Goal: Task Accomplishment & Management: Manage account settings

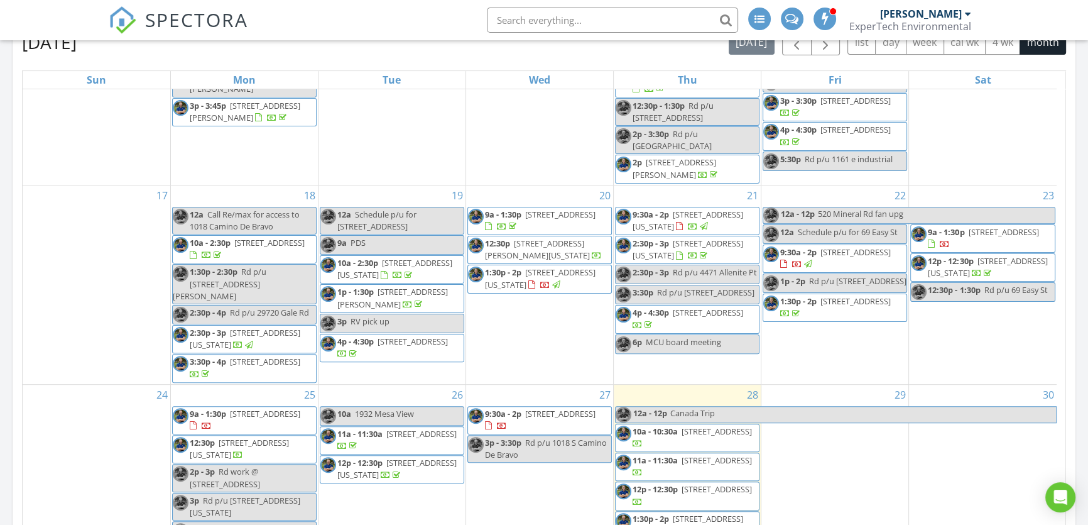
scroll to position [685, 0]
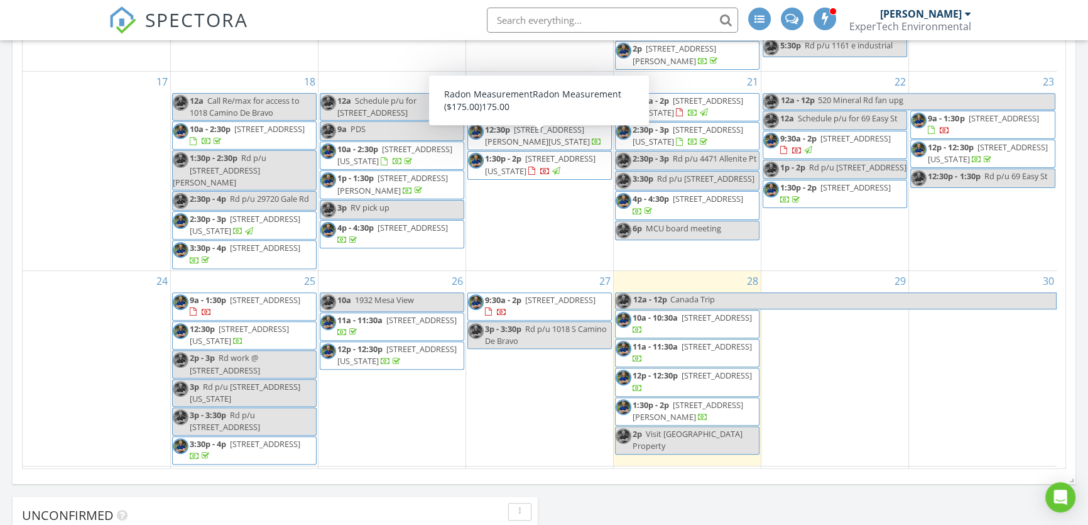
click at [540, 153] on span "[STREET_ADDRESS][US_STATE]" at bounding box center [540, 164] width 111 height 23
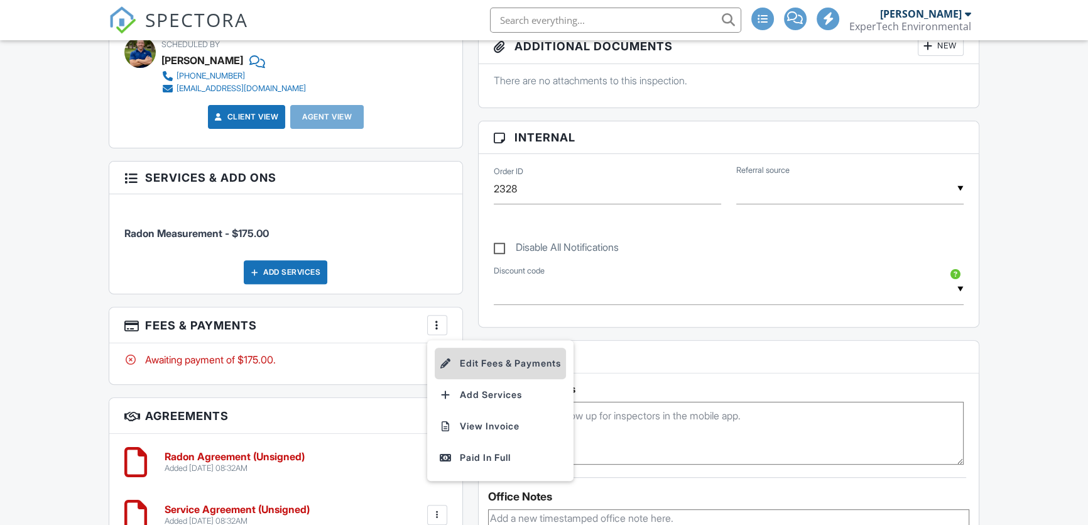
click at [496, 361] on li "Edit Fees & Payments" at bounding box center [500, 363] width 131 height 31
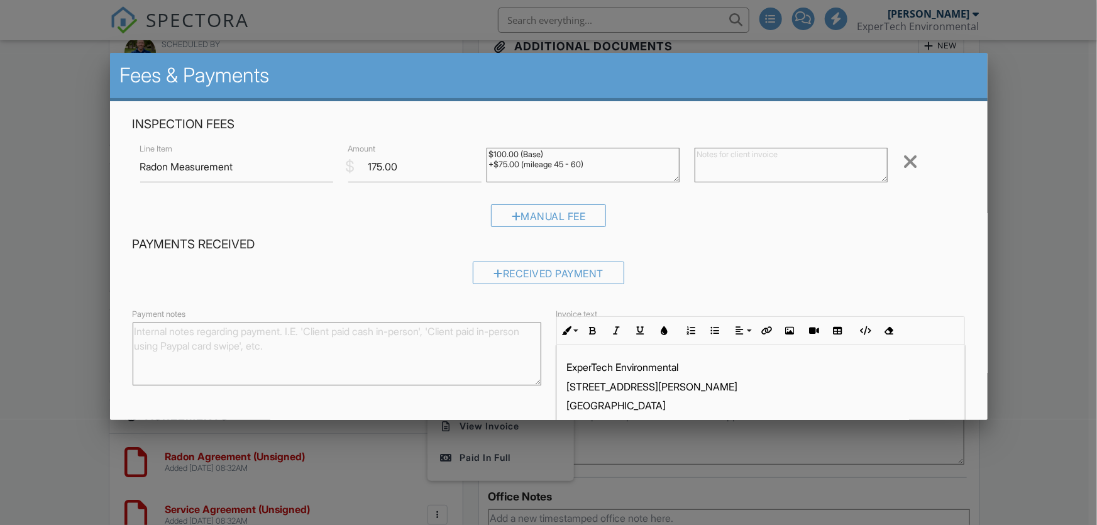
drag, startPoint x: 487, startPoint y: 165, endPoint x: 471, endPoint y: 163, distance: 15.8
click at [471, 163] on div "Line Item Radon Measurement $ Amount 175.00 $100.00 (Base) +$75.00 (mileage 45 …" at bounding box center [549, 166] width 832 height 50
type textarea "$100.00 (Base)"
drag, startPoint x: 398, startPoint y: 165, endPoint x: 373, endPoint y: 167, distance: 25.8
click at [373, 167] on input "175.00" at bounding box center [415, 166] width 134 height 31
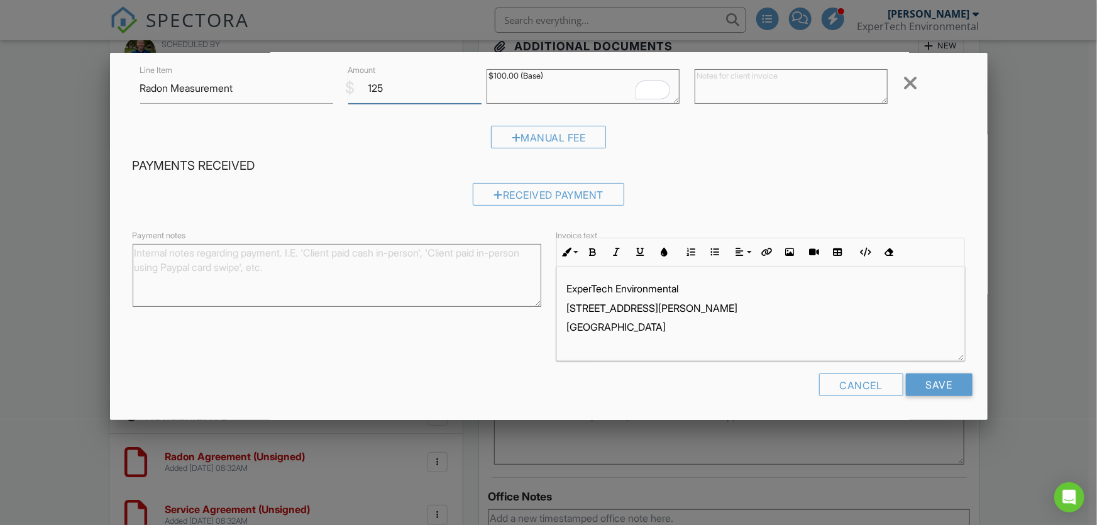
scroll to position [79, 0]
type input "125"
click at [953, 382] on input "Save" at bounding box center [939, 384] width 67 height 23
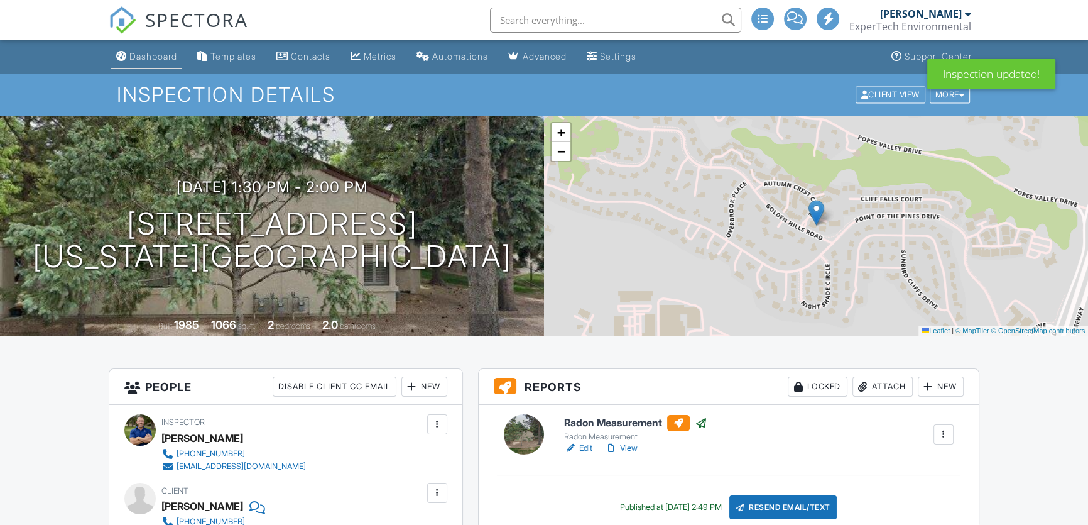
click at [148, 56] on div "Dashboard" at bounding box center [153, 56] width 48 height 11
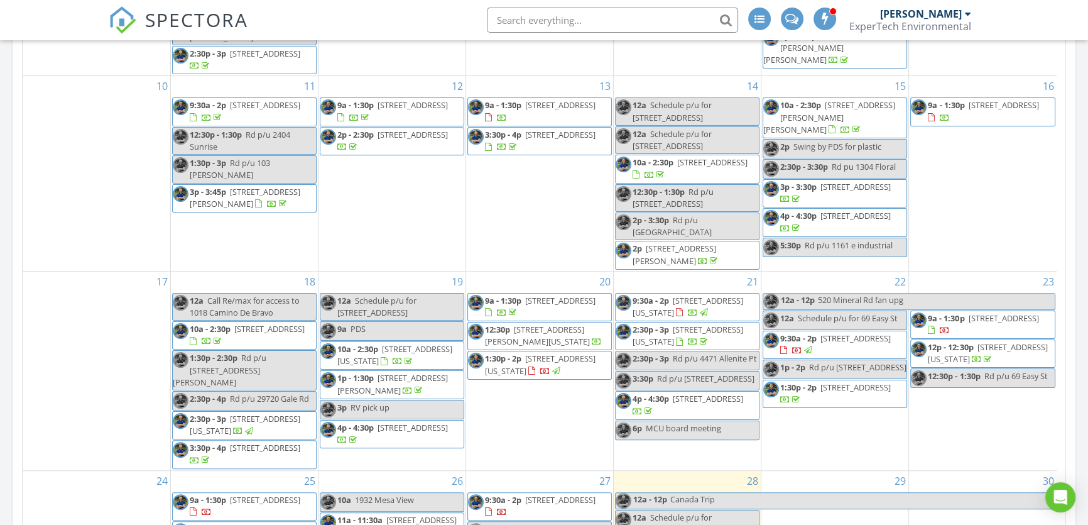
scroll to position [513, 0]
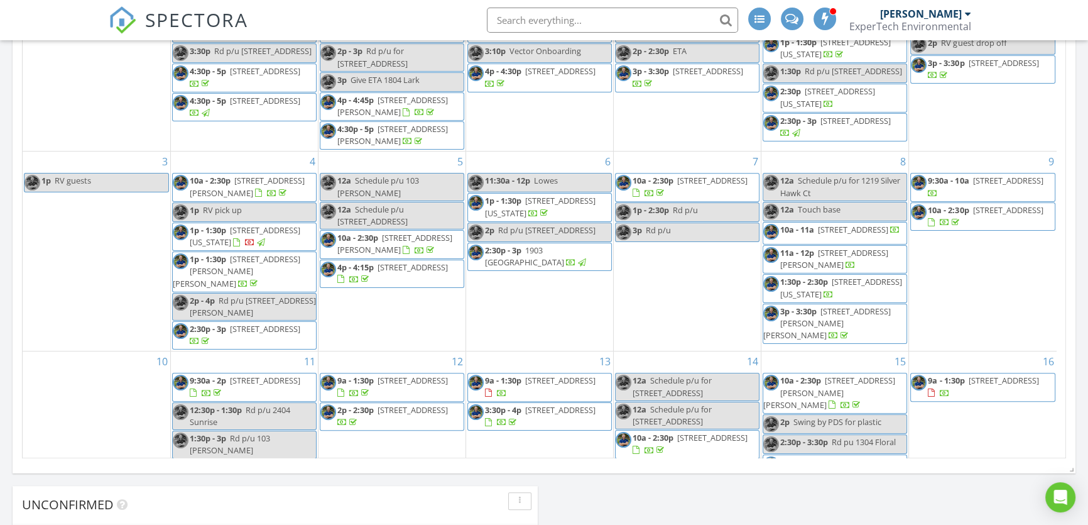
scroll to position [471, 0]
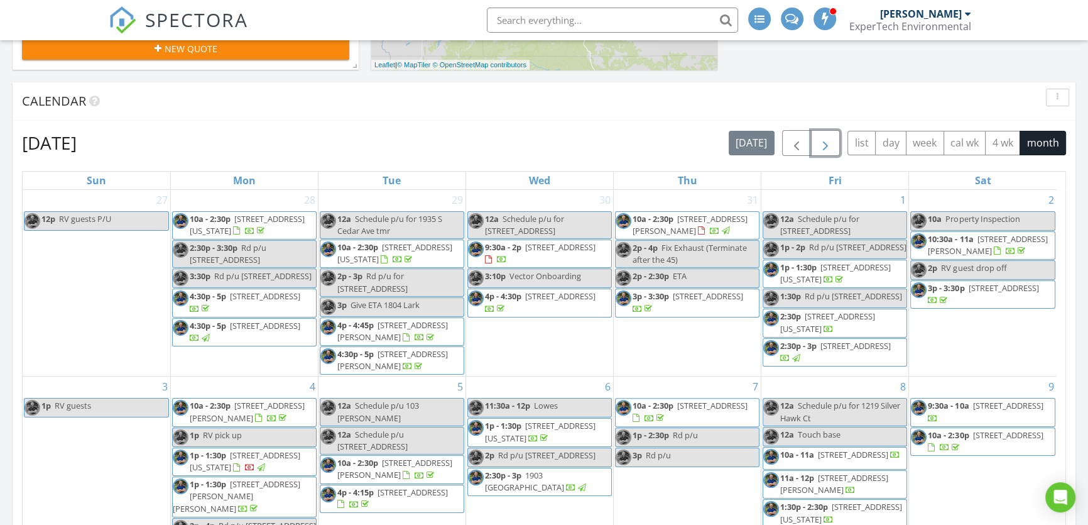
click at [828, 144] on span "button" at bounding box center [825, 143] width 15 height 15
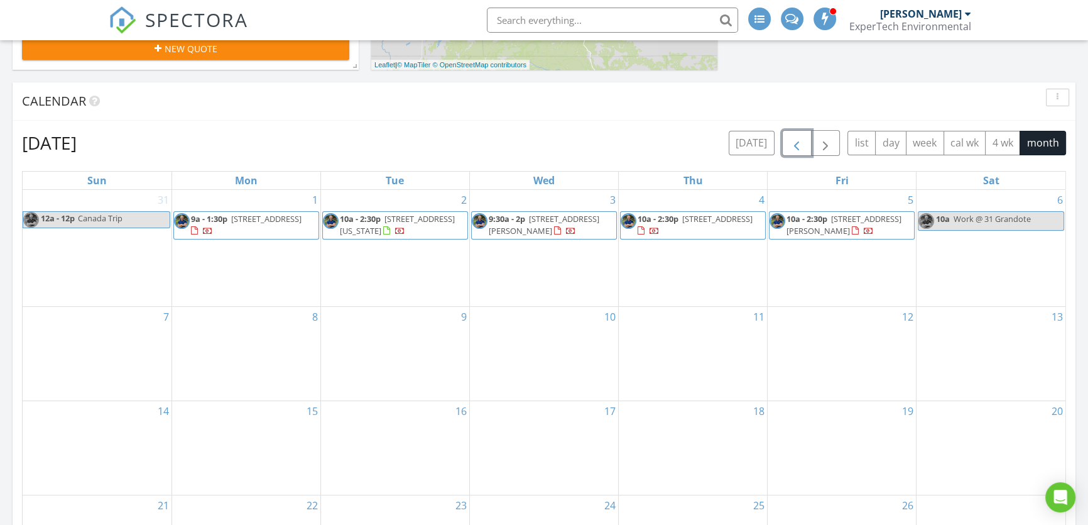
click at [803, 143] on span "button" at bounding box center [796, 143] width 15 height 15
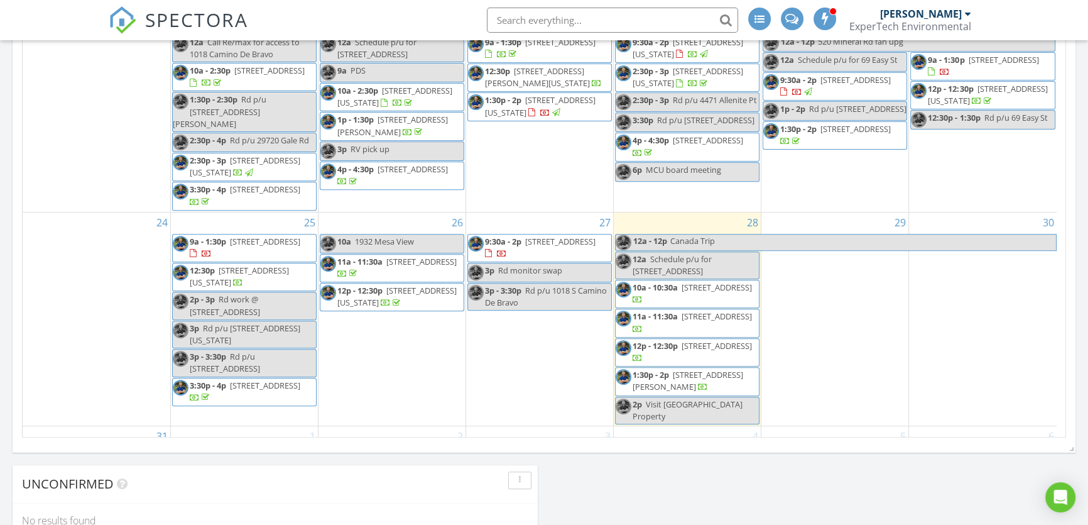
scroll to position [699, 0]
